Goal: Task Accomplishment & Management: Use online tool/utility

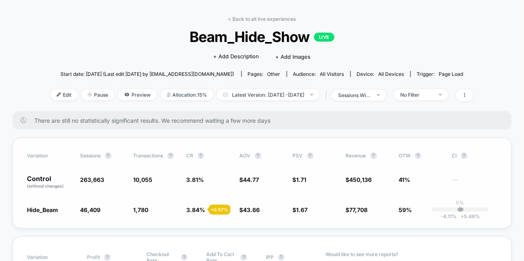
scroll to position [28, 0]
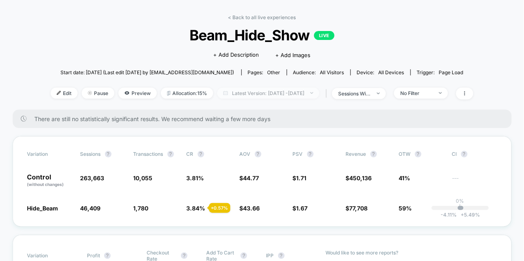
click at [298, 95] on span "Latest Version: [DATE] - [DATE]" at bounding box center [268, 93] width 102 height 11
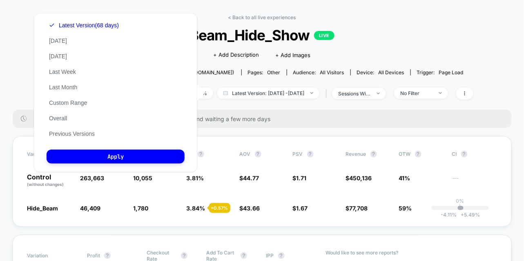
scroll to position [0, 0]
click at [69, 102] on button "Custom Range" at bounding box center [68, 102] width 43 height 7
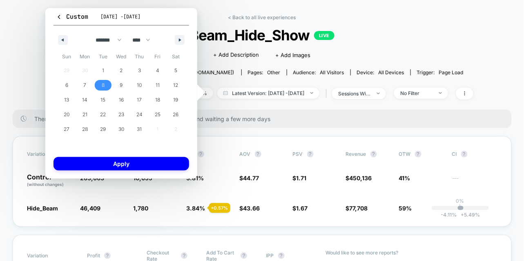
click at [104, 82] on span "8" at bounding box center [103, 85] width 18 height 11
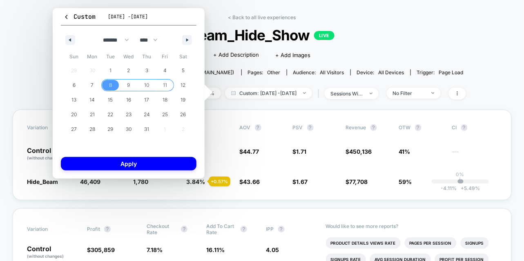
click at [165, 84] on span "11" at bounding box center [165, 85] width 4 height 15
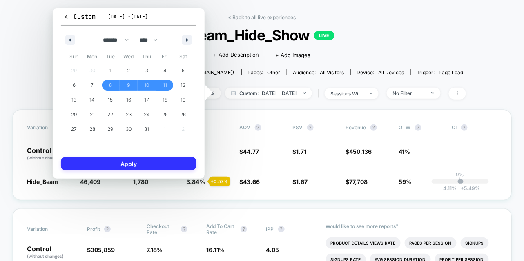
click at [165, 163] on button "Apply" at bounding box center [128, 163] width 135 height 13
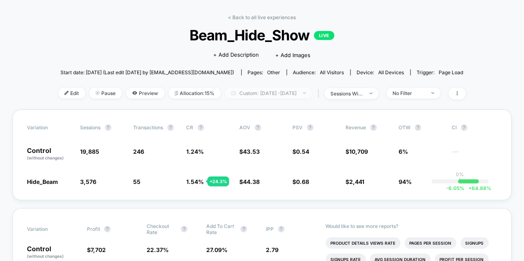
click at [275, 93] on span "Custom: [DATE] - [DATE]" at bounding box center [268, 93] width 87 height 11
select select "*"
select select "****"
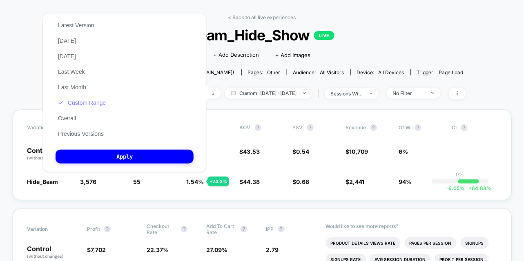
click at [91, 105] on button "Custom Range" at bounding box center [81, 102] width 53 height 7
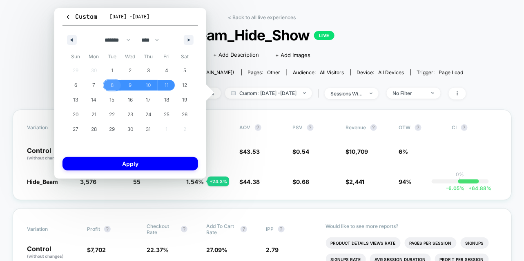
click at [112, 83] on span "8" at bounding box center [112, 85] width 3 height 15
click at [184, 85] on span "12" at bounding box center [184, 85] width 5 height 15
click at [193, 42] on button "button" at bounding box center [189, 40] width 10 height 10
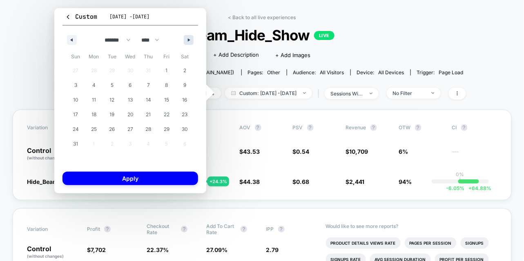
click at [193, 42] on button "button" at bounding box center [189, 40] width 10 height 10
select select "*"
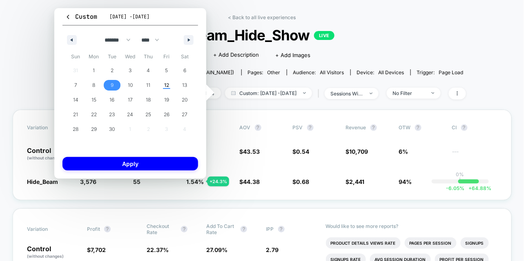
click at [109, 87] on span "9" at bounding box center [112, 85] width 18 height 11
click at [166, 84] on span "12" at bounding box center [166, 85] width 5 height 15
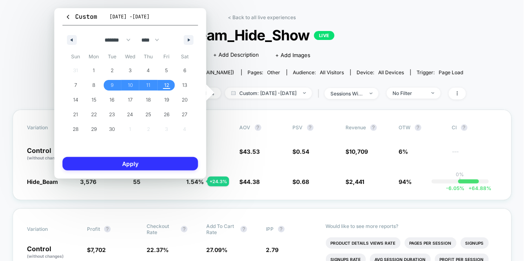
click at [179, 165] on button "Apply" at bounding box center [129, 163] width 135 height 13
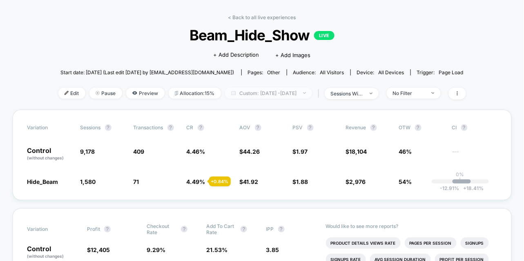
click at [296, 95] on span "Custom: [DATE] - [DATE]" at bounding box center [268, 93] width 87 height 11
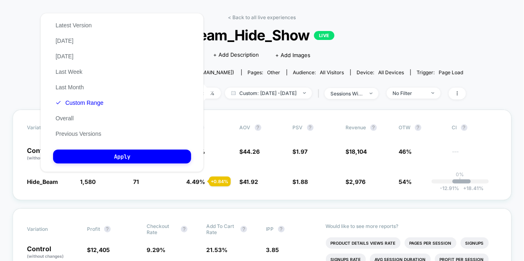
click at [428, 82] on div "< Back to all live experiences Beam_Hide_Show LIVE Click to edit experience det…" at bounding box center [261, 61] width 407 height 95
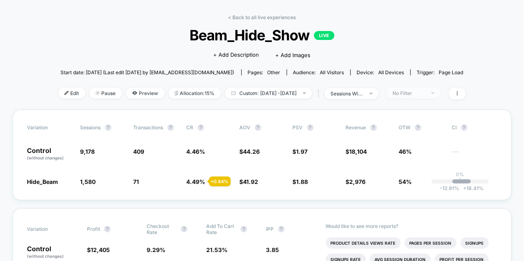
click at [421, 92] on div "No Filter" at bounding box center [409, 93] width 33 height 6
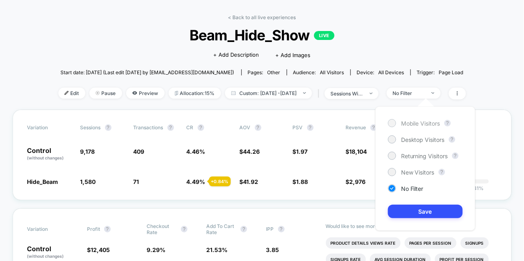
click at [388, 124] on div at bounding box center [392, 123] width 8 height 8
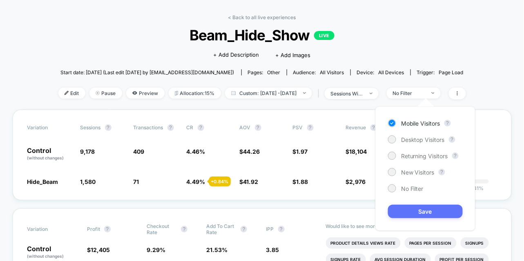
click at [408, 215] on button "Save" at bounding box center [425, 211] width 75 height 13
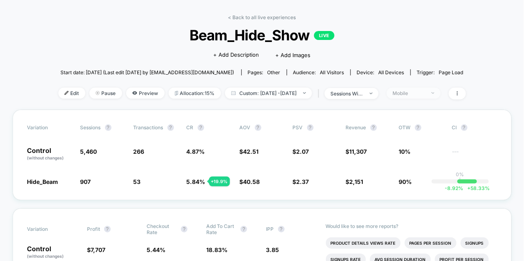
click at [425, 93] on div "Mobile" at bounding box center [409, 93] width 33 height 6
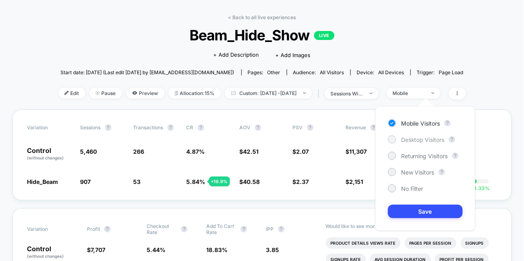
click at [416, 138] on span "Desktop Visitors" at bounding box center [423, 139] width 44 height 7
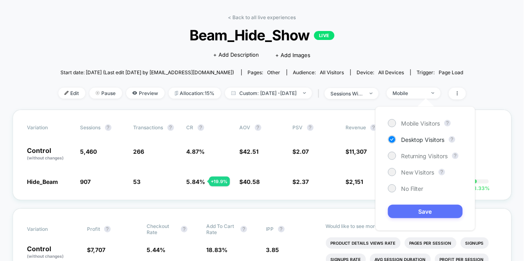
click at [418, 213] on button "Save" at bounding box center [425, 211] width 75 height 13
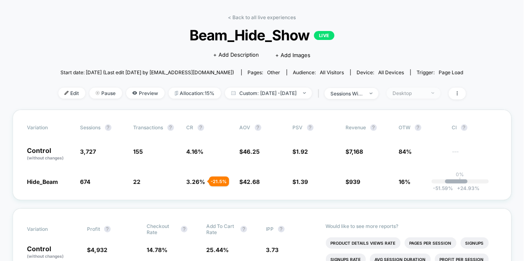
click at [425, 95] on div "Desktop" at bounding box center [409, 93] width 33 height 6
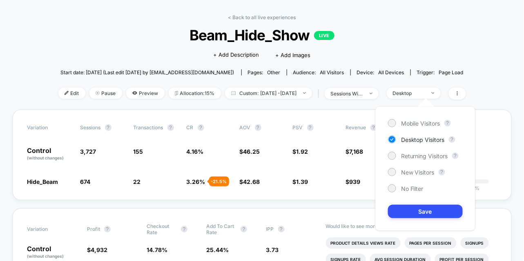
click at [387, 194] on div "Mobile Visitors ? Desktop Visitors ? Returning Visitors ? New Visitors ? No Fil…" at bounding box center [425, 168] width 100 height 124
click at [388, 193] on div "Mobile Visitors ? Desktop Visitors ? Returning Visitors ? New Visitors ? No Fil…" at bounding box center [425, 168] width 100 height 124
click at [388, 189] on div at bounding box center [392, 188] width 8 height 8
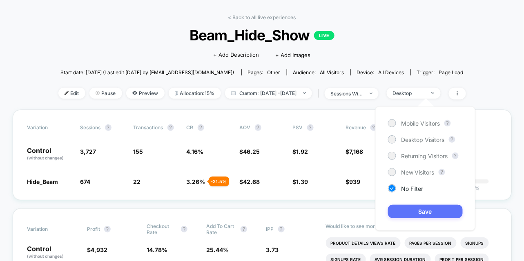
click at [397, 211] on button "Save" at bounding box center [425, 211] width 75 height 13
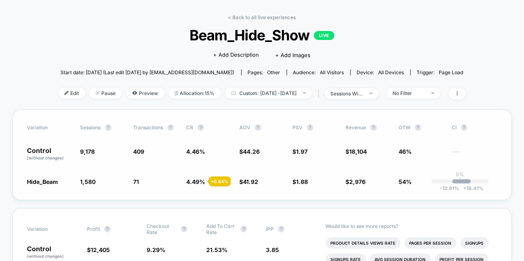
click at [246, 173] on div "Variation Sessions ? Transactions ? CR ? AOV ? PSV ? Revenue ? OTW ? CI ? Contr…" at bounding box center [262, 155] width 499 height 91
